Goal: Navigation & Orientation: Understand site structure

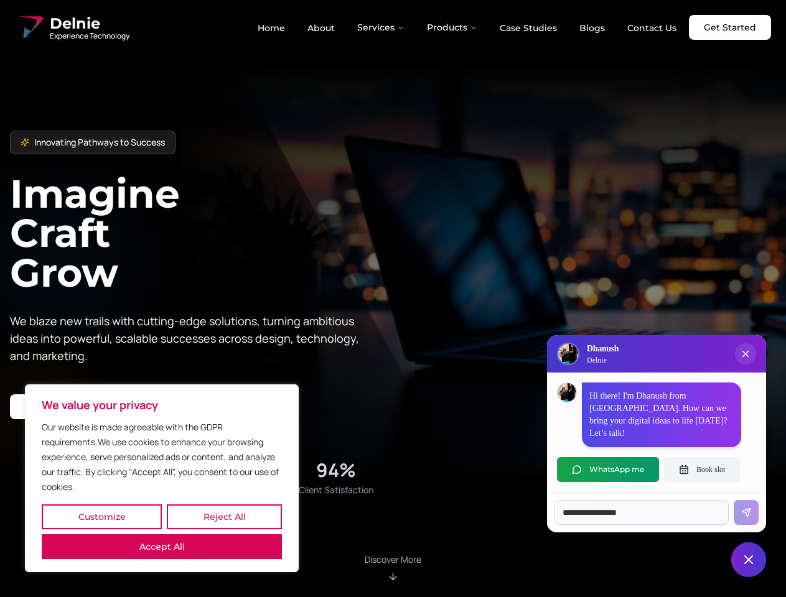
click at [101, 517] on button "Customize" at bounding box center [102, 517] width 120 height 25
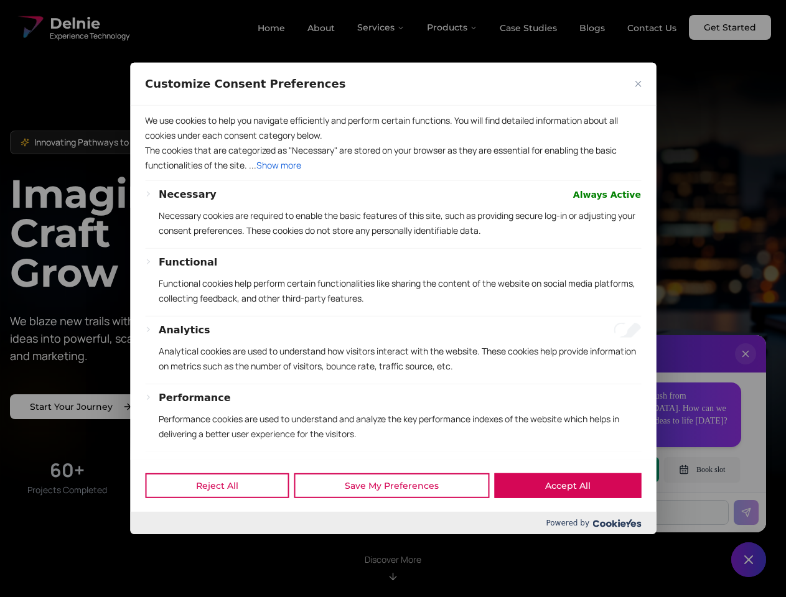
click at [224, 517] on div at bounding box center [393, 298] width 786 height 597
click at [162, 143] on p "We use cookies to help you navigate efficiently and perform certain functions. …" at bounding box center [393, 128] width 496 height 30
click at [393, 173] on p "The cookies that are categorized as "Necessary" are stored on your browser as t…" at bounding box center [393, 158] width 496 height 30
click at [381, 27] on div at bounding box center [393, 298] width 786 height 597
click at [452, 27] on div at bounding box center [393, 298] width 786 height 597
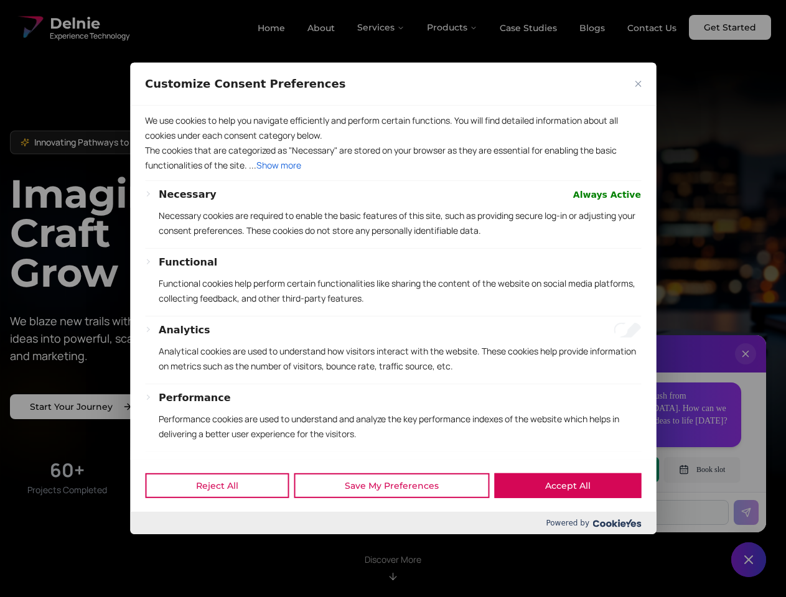
click at [745, 366] on div at bounding box center [393, 298] width 786 height 597
click at [608, 470] on div "Reject All Save My Preferences Accept All" at bounding box center [393, 485] width 526 height 53
click at [702, 470] on div at bounding box center [393, 298] width 786 height 597
click at [749, 560] on div at bounding box center [393, 298] width 786 height 597
